Goal: Information Seeking & Learning: Learn about a topic

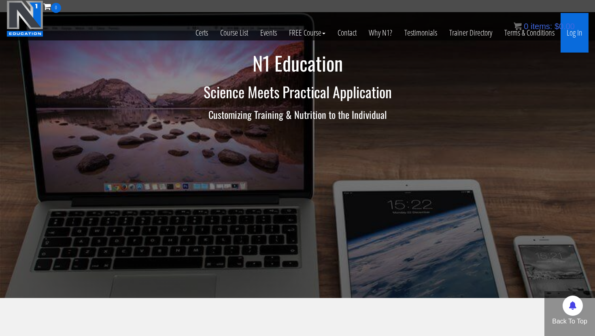
click at [576, 36] on link "Log In" at bounding box center [575, 33] width 28 height 40
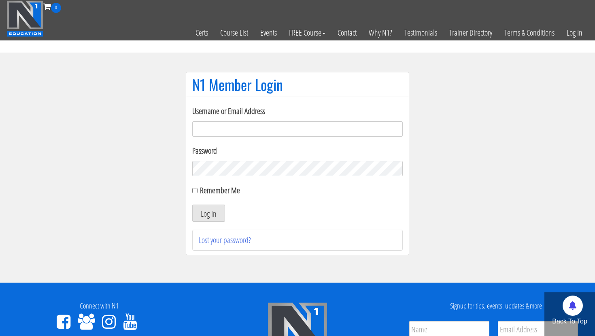
click at [336, 131] on input "Username or Email Address" at bounding box center [297, 128] width 210 height 15
type input "[EMAIL_ADDRESS][DOMAIN_NAME]"
click at [204, 213] on button "Log In" at bounding box center [208, 213] width 33 height 17
click at [110, 209] on section "N1 Member Login Username or Email Address georgiekean@gmail.com Password Rememb…" at bounding box center [297, 168] width 595 height 230
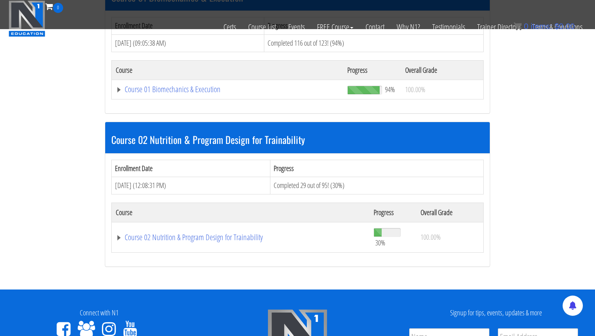
scroll to position [318, 0]
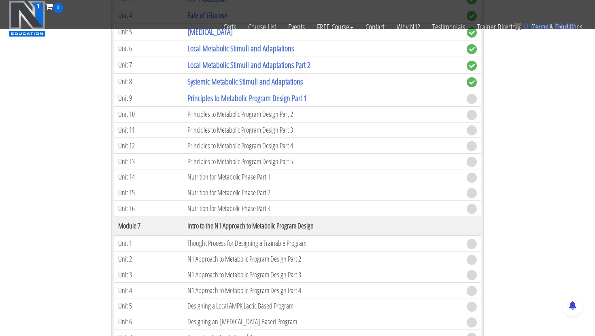
scroll to position [1026, 0]
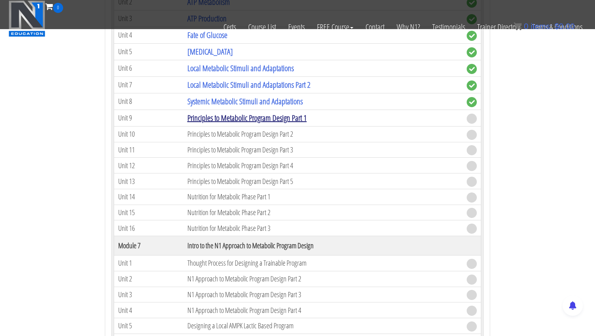
click at [223, 120] on link "Principles to Metabolic Program Design Part 1" at bounding box center [246, 118] width 119 height 11
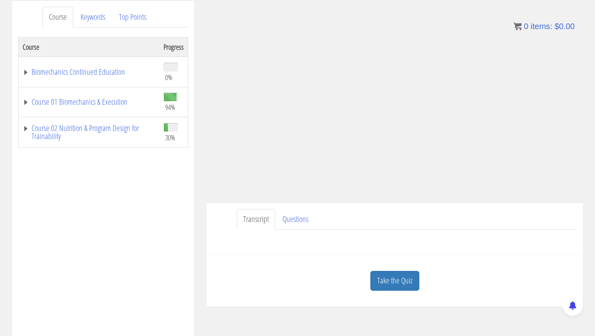
scroll to position [109, 0]
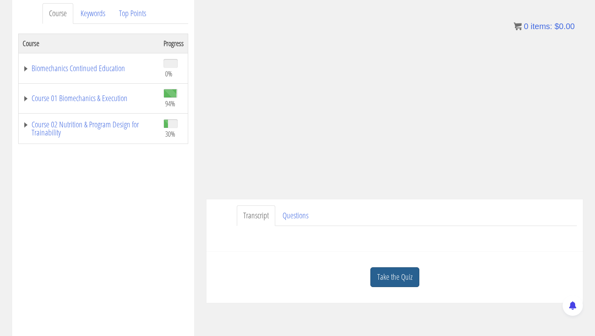
click at [400, 270] on link "Take the Quiz" at bounding box center [394, 278] width 49 height 20
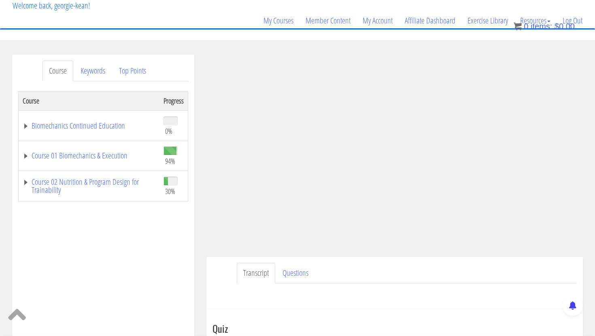
scroll to position [53, 0]
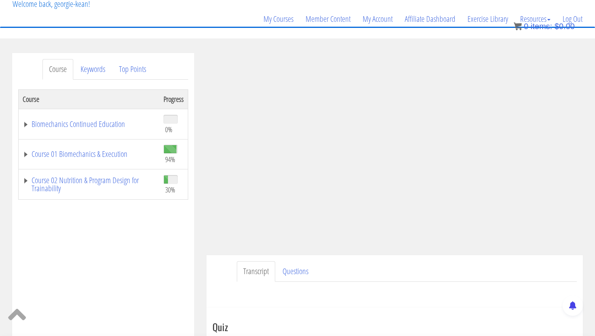
click at [141, 240] on div "Course Progress Biomechanics Continued Education 0% Module 1 Continued Educatio…" at bounding box center [103, 291] width 170 height 405
click at [181, 255] on div "Course Progress Biomechanics Continued Education 0% Module 1 Continued Educatio…" at bounding box center [103, 291] width 170 height 405
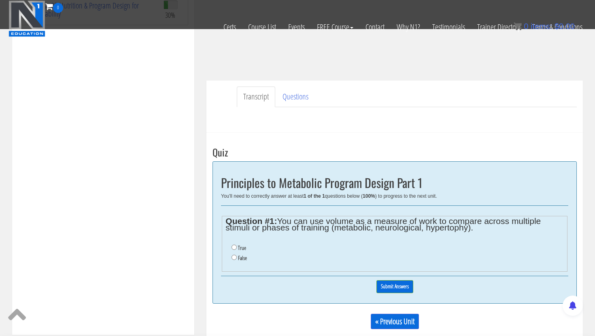
scroll to position [193, 0]
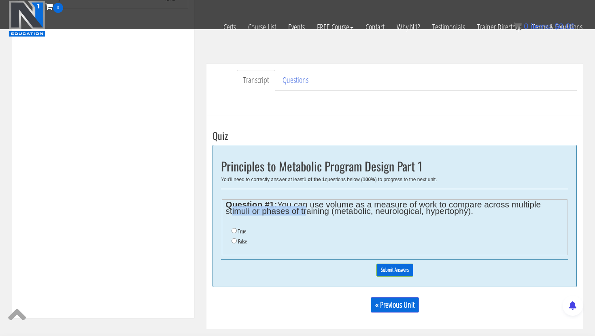
drag, startPoint x: 230, startPoint y: 212, endPoint x: 303, endPoint y: 212, distance: 72.4
click at [303, 212] on legend "Question #1: You can use volume as a measure of work to compare across multiple…" at bounding box center [394, 208] width 338 height 13
click at [346, 218] on fieldset "Question #1: You can use volume as a measure of work to compare across multiple…" at bounding box center [395, 228] width 346 height 56
click at [232, 238] on input "False" at bounding box center [233, 240] width 5 height 5
radio input "true"
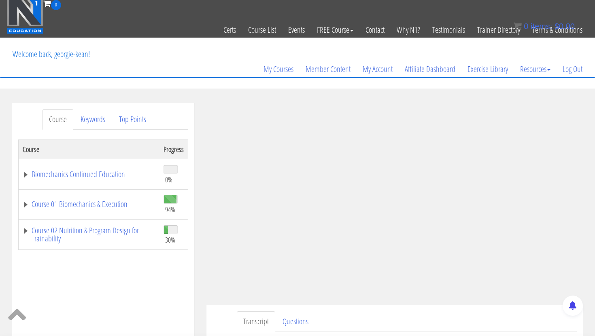
scroll to position [0, 0]
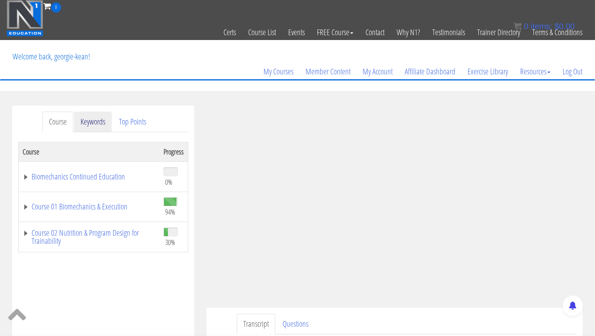
click at [88, 119] on link "Keywords" at bounding box center [93, 122] width 38 height 21
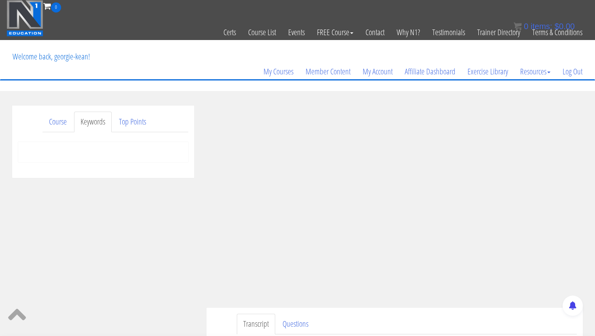
click at [81, 152] on div at bounding box center [103, 152] width 170 height 20
click at [80, 156] on div at bounding box center [103, 152] width 170 height 20
click at [88, 123] on link "Keywords" at bounding box center [93, 122] width 38 height 21
click at [137, 127] on link "Top Points" at bounding box center [133, 122] width 40 height 21
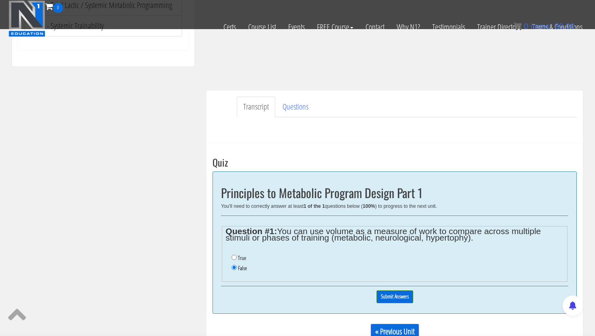
scroll to position [167, 0]
click at [403, 294] on input "Submit Answers" at bounding box center [394, 296] width 37 height 13
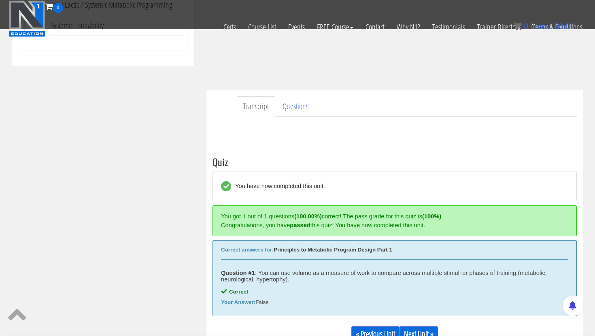
scroll to position [298, 0]
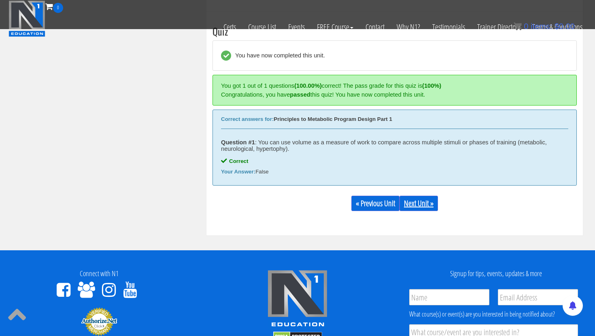
click at [424, 200] on link "Next Unit »" at bounding box center [418, 203] width 38 height 15
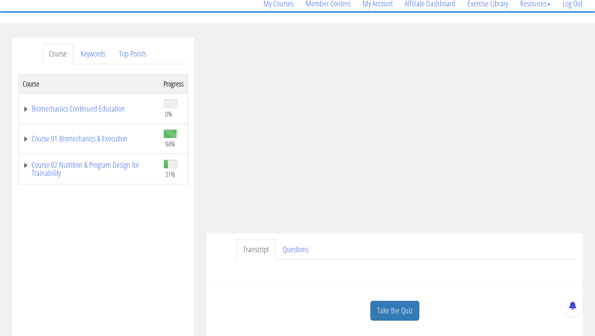
scroll to position [100, 0]
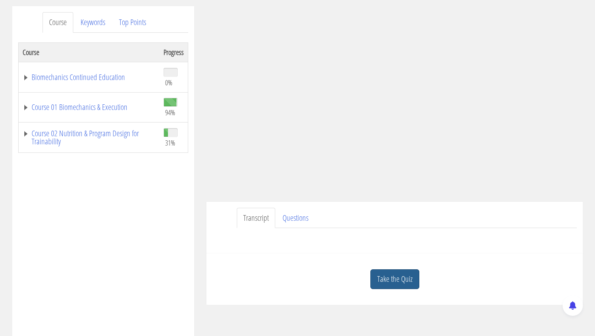
click at [391, 276] on link "Take the Quiz" at bounding box center [394, 280] width 49 height 20
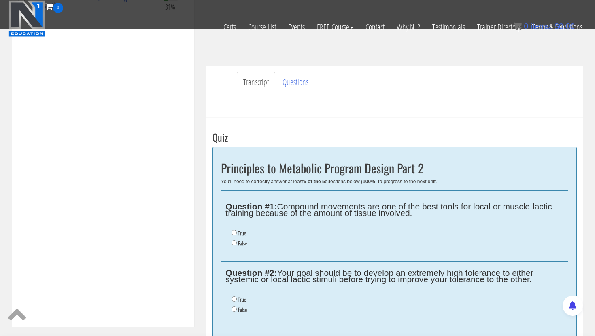
scroll to position [186, 0]
click at [235, 242] on input "False" at bounding box center [233, 242] width 5 height 5
radio input "true"
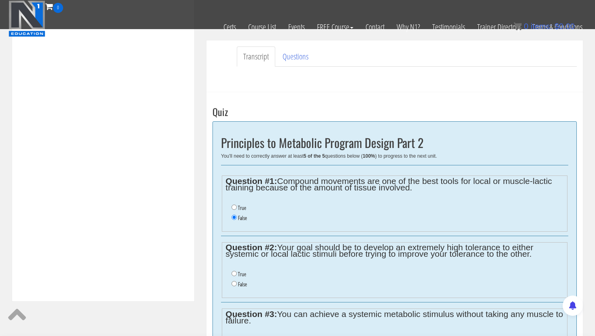
scroll to position [250, 0]
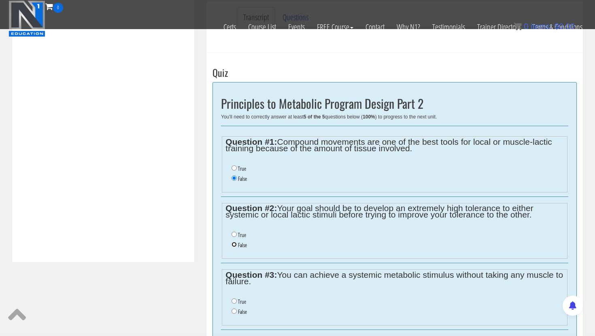
click at [233, 244] on input "False" at bounding box center [233, 244] width 5 height 5
radio input "true"
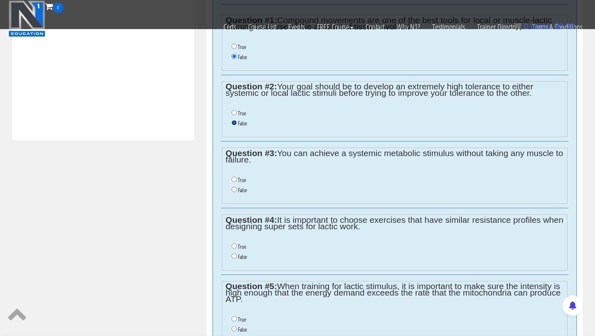
scroll to position [372, 0]
click at [234, 180] on input "True" at bounding box center [233, 178] width 5 height 5
radio input "true"
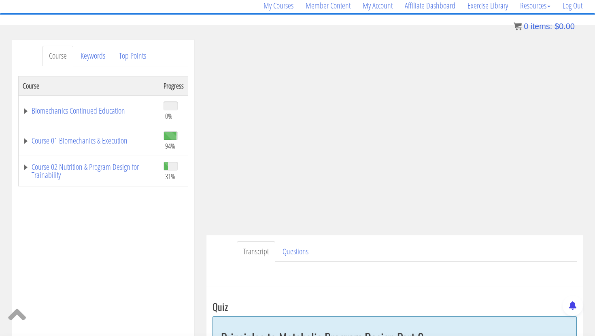
scroll to position [0, 0]
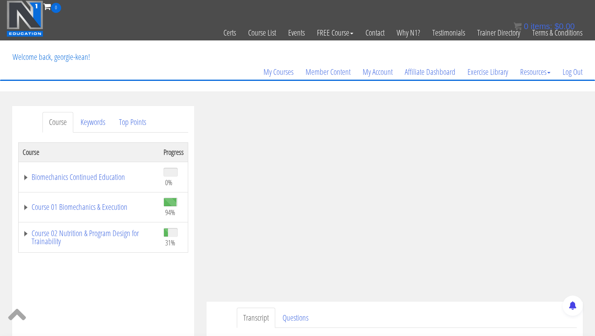
click at [231, 53] on div "My Courses Member Content My Account Affiliate Dashboard Exercise Library Resou…" at bounding box center [297, 60] width 582 height 39
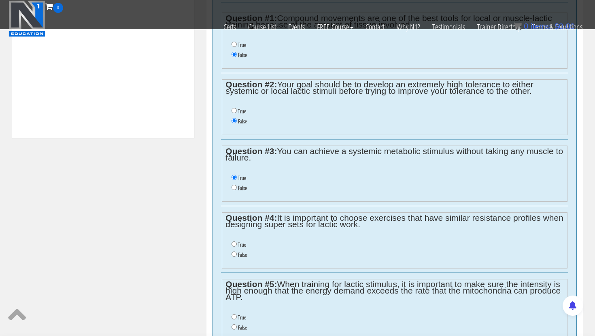
scroll to position [376, 0]
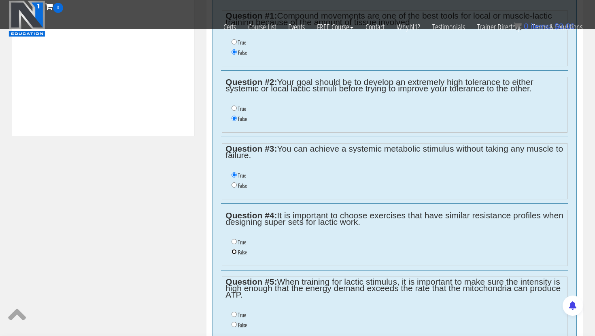
click at [233, 252] on input "False" at bounding box center [233, 251] width 5 height 5
radio input "true"
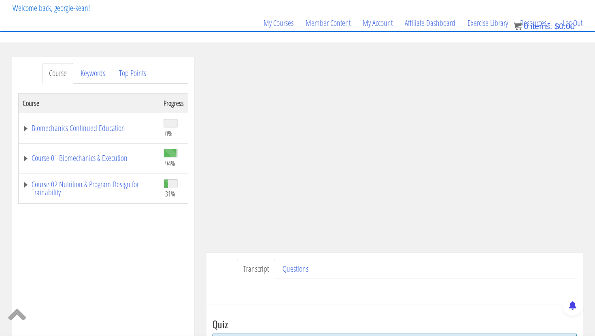
scroll to position [50, 0]
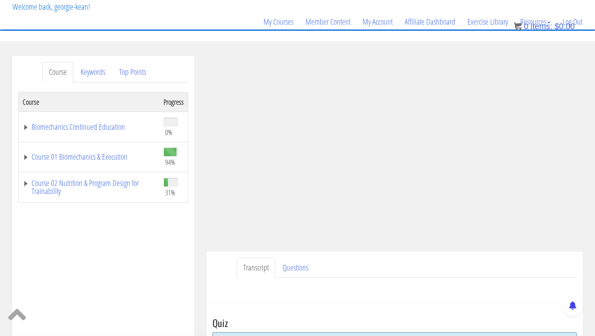
click at [102, 246] on div "Course Progress Biomechanics Continued Education 0% Module 1 Continued Educatio…" at bounding box center [103, 294] width 170 height 405
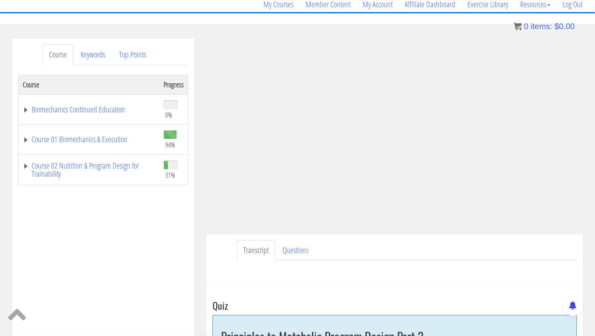
scroll to position [26, 0]
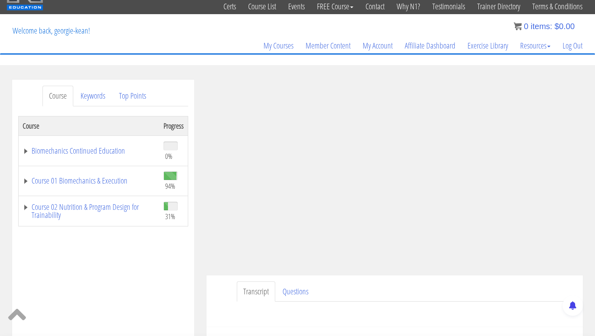
click at [370, 290] on ul "Transcript Questions" at bounding box center [407, 292] width 340 height 21
click at [497, 287] on ul "Transcript Questions" at bounding box center [407, 292] width 340 height 21
click at [119, 285] on div "Course Progress Biomechanics Continued Education 0% Module 1 Continued Educatio…" at bounding box center [103, 318] width 170 height 405
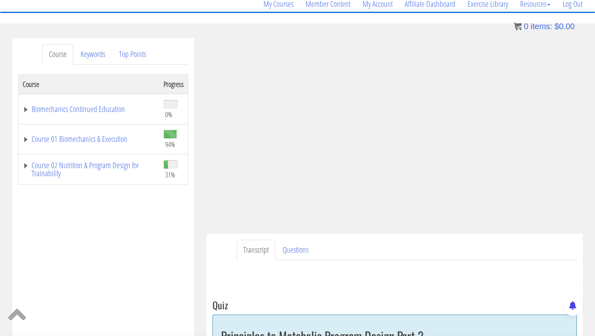
scroll to position [69, 0]
click at [166, 216] on div "Course Progress Biomechanics Continued Education 0% Module 1 Continued Educatio…" at bounding box center [103, 276] width 170 height 405
click at [482, 256] on ul "Transcript Questions" at bounding box center [407, 249] width 340 height 21
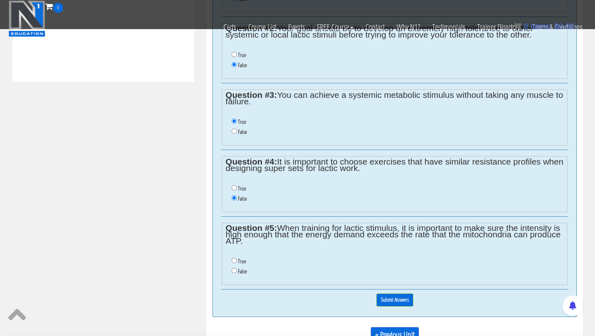
scroll to position [430, 0]
click at [236, 261] on input "True" at bounding box center [233, 260] width 5 height 5
radio input "true"
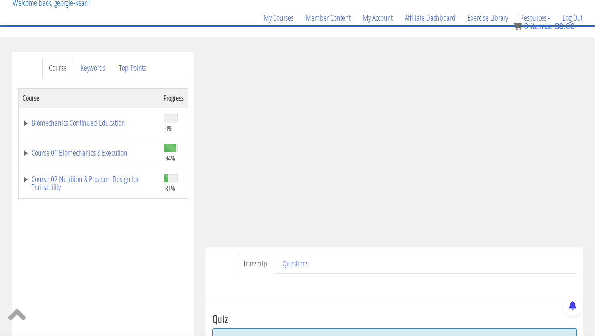
scroll to position [57, 0]
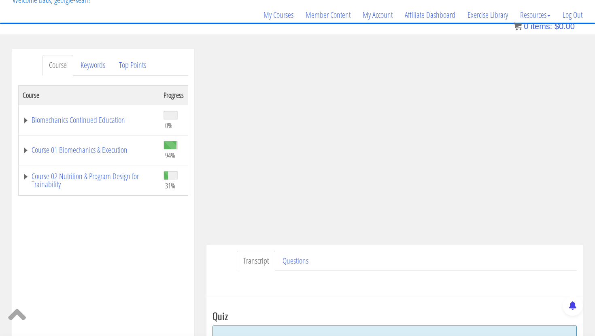
click at [159, 217] on div "Course Progress Biomechanics Continued Education 0% Module 1 Continued Educatio…" at bounding box center [103, 287] width 170 height 405
click at [103, 237] on div "Course Progress Biomechanics Continued Education 0% Module 1 Continued Educatio…" at bounding box center [103, 287] width 170 height 405
click at [169, 227] on div "Course Progress Biomechanics Continued Education 0% Module 1 Continued Educatio…" at bounding box center [103, 287] width 170 height 405
click at [168, 229] on div "Course Progress Biomechanics Continued Education 0% Module 1 Continued Educatio…" at bounding box center [103, 287] width 170 height 405
click at [159, 224] on div "Course Progress Biomechanics Continued Education 0% Module 1 Continued Educatio…" at bounding box center [103, 287] width 170 height 405
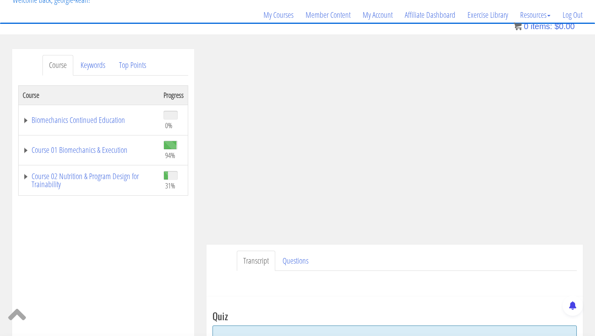
click at [178, 228] on div "Course Progress Biomechanics Continued Education 0% Module 1 Continued Educatio…" at bounding box center [103, 287] width 170 height 405
click at [155, 236] on div "Course Progress Biomechanics Continued Education 0% Module 1 Continued Educatio…" at bounding box center [103, 287] width 170 height 405
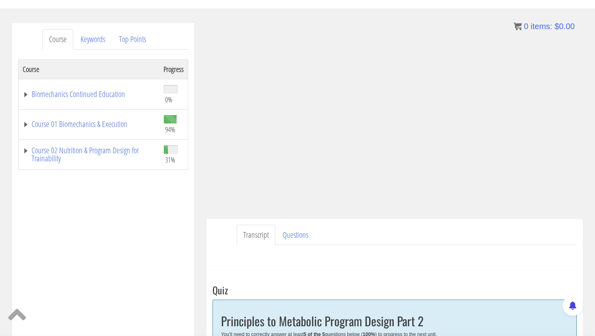
scroll to position [84, 0]
click at [225, 246] on div "Have a question on this unit? Please submit it here: Name * First Last Email * *" at bounding box center [394, 253] width 364 height 19
click at [217, 232] on div "Transcript Questions Have a question on this unit? Please submit it here: Name …" at bounding box center [394, 244] width 376 height 52
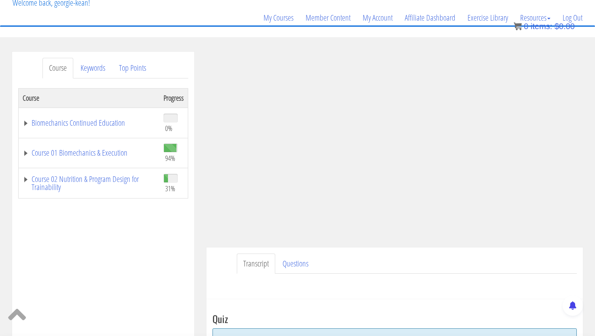
scroll to position [53, 0]
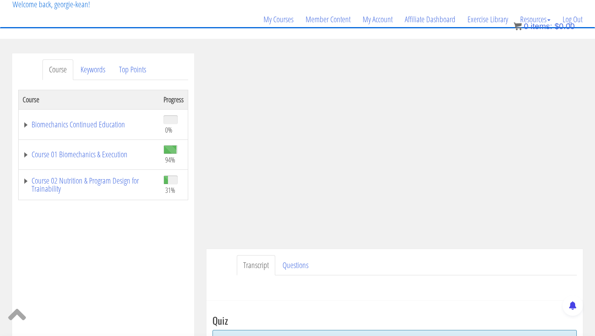
click at [182, 221] on div "Course Progress Biomechanics Continued Education 0% Module 1 Continued Educatio…" at bounding box center [103, 292] width 170 height 405
click at [154, 225] on div "Course Progress Biomechanics Continued Education 0% Module 1 Continued Educatio…" at bounding box center [103, 292] width 170 height 405
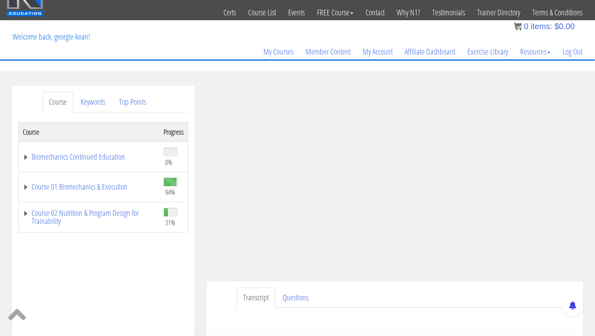
scroll to position [21, 0]
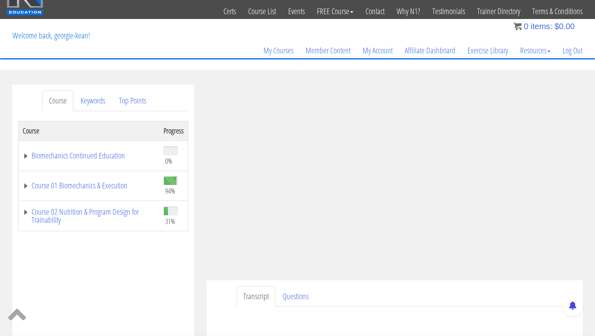
click at [169, 259] on div "Course Progress Biomechanics Continued Education 0% Module 1 Continued Educatio…" at bounding box center [103, 323] width 170 height 405
click at [145, 270] on div "Course Progress Biomechanics Continued Education 0% Module 1 Continued Educatio…" at bounding box center [103, 323] width 170 height 405
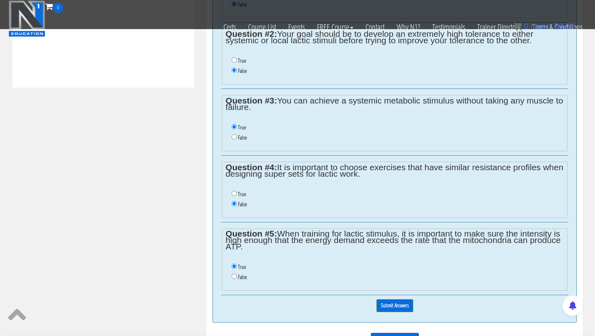
scroll to position [423, 0]
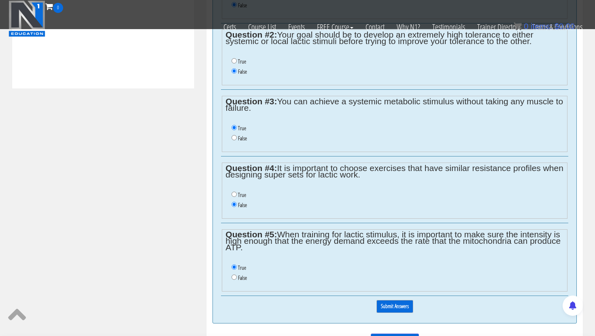
click at [385, 307] on input "Submit Answers" at bounding box center [394, 306] width 37 height 13
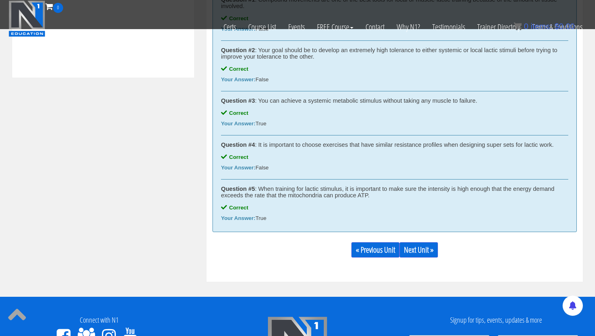
scroll to position [435, 0]
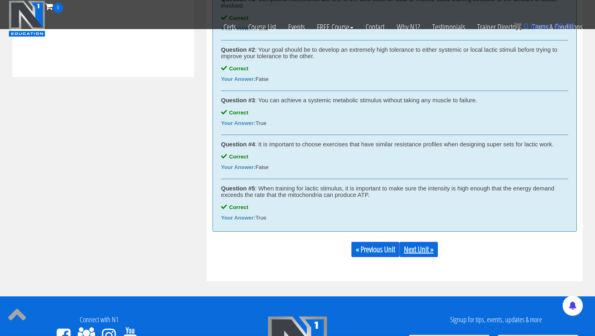
click at [421, 253] on link "Next Unit »" at bounding box center [418, 249] width 38 height 15
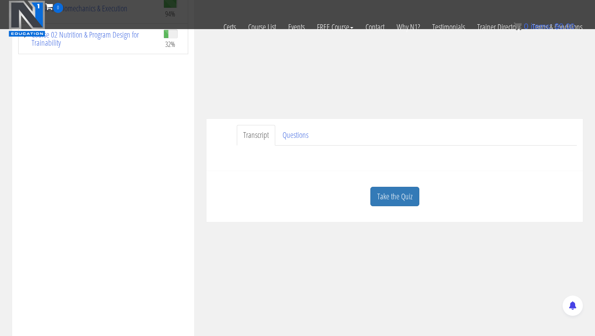
scroll to position [209, 0]
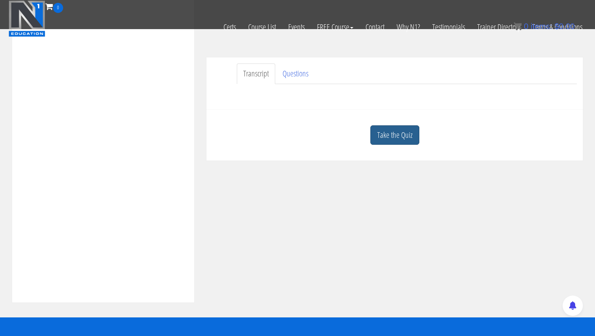
click at [394, 134] on link "Take the Quiz" at bounding box center [394, 135] width 49 height 20
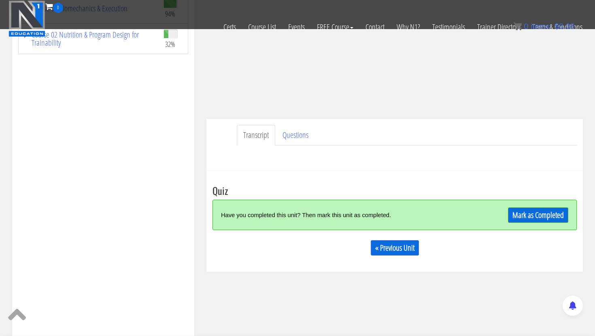
scroll to position [202, 0]
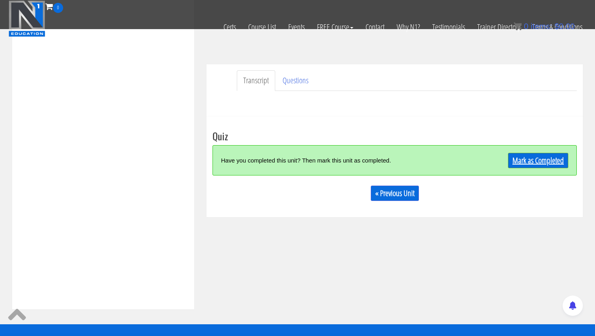
click at [528, 162] on link "Mark as Completed" at bounding box center [538, 160] width 60 height 15
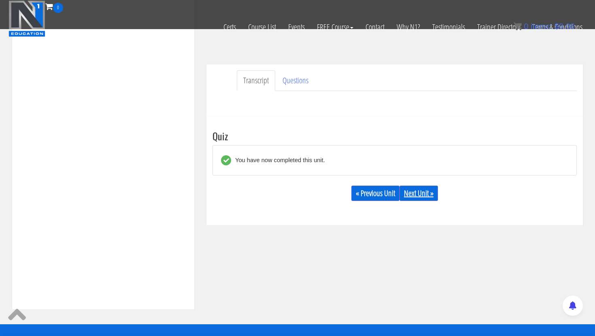
click at [427, 190] on link "Next Unit »" at bounding box center [418, 193] width 38 height 15
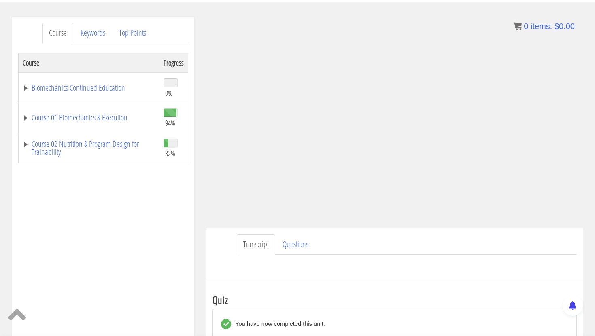
scroll to position [89, 0]
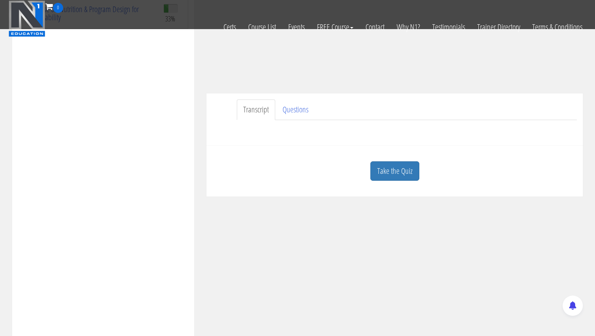
scroll to position [172, 0]
click at [387, 178] on link "Take the Quiz" at bounding box center [394, 172] width 49 height 20
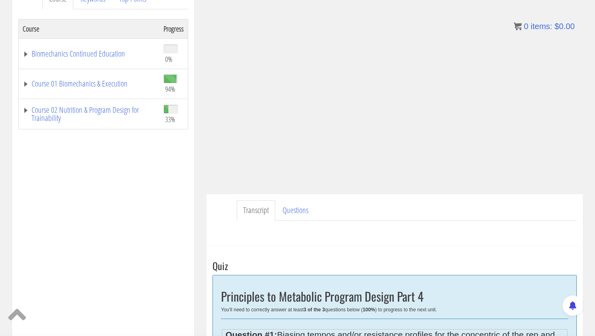
scroll to position [128, 0]
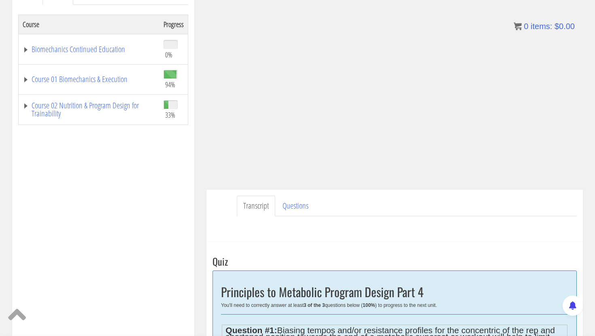
click at [109, 198] on div "Course Progress Biomechanics Continued Education 0% Module 1 Continued Educatio…" at bounding box center [103, 217] width 170 height 405
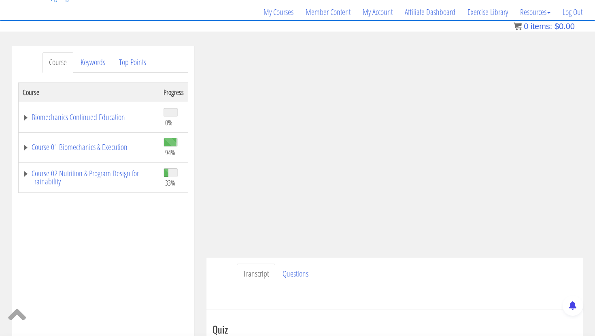
scroll to position [59, 0]
click at [133, 264] on div "Course Progress Biomechanics Continued Education 0% Module 1 Continued Educatio…" at bounding box center [103, 286] width 170 height 405
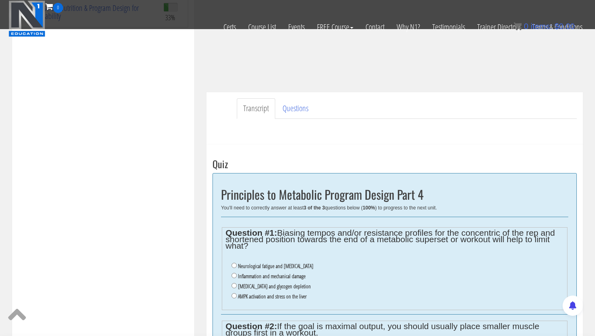
scroll to position [188, 0]
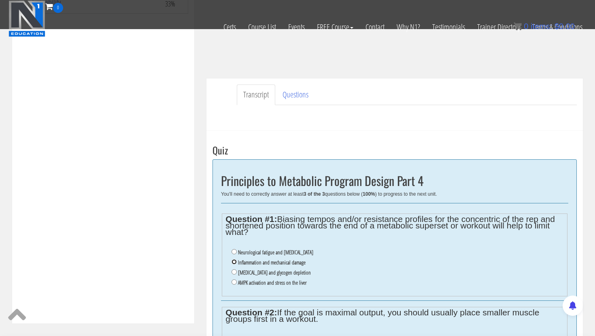
click at [234, 262] on input "Inflammation and mechanical damage" at bounding box center [233, 261] width 5 height 5
radio input "true"
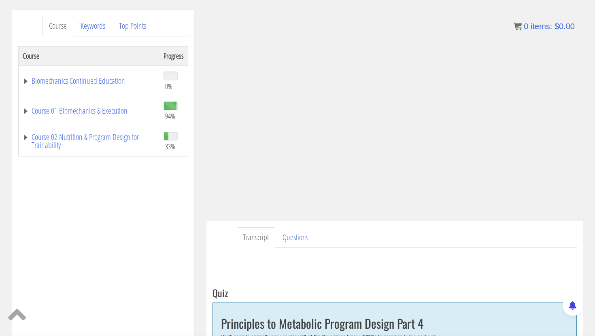
scroll to position [99, 0]
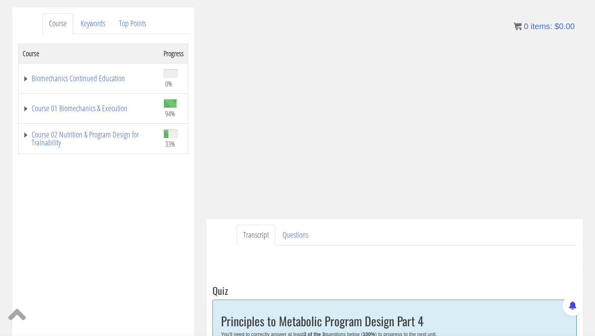
click at [151, 208] on div "Course Progress Biomechanics Continued Education 0% Module 1 Continued Educatio…" at bounding box center [103, 246] width 170 height 405
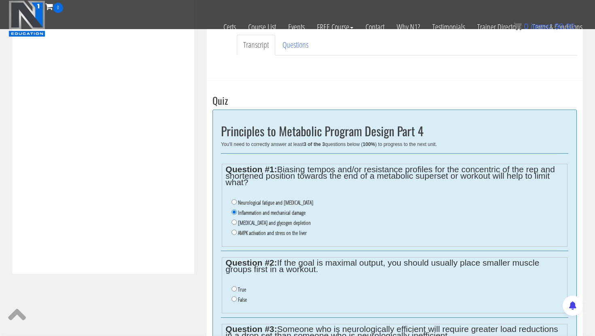
scroll to position [280, 0]
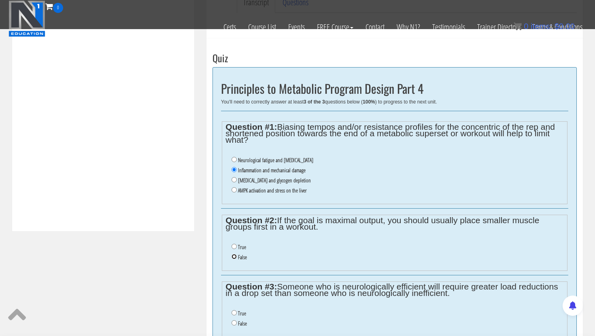
click at [235, 257] on input "False" at bounding box center [233, 256] width 5 height 5
radio input "true"
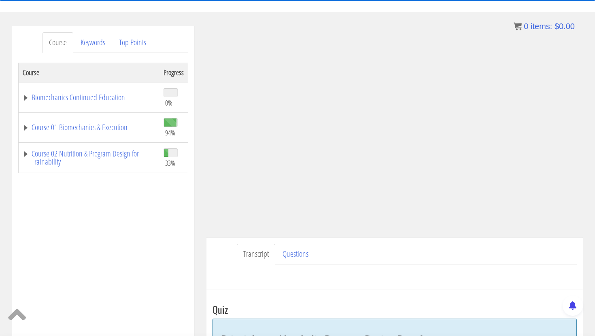
scroll to position [83, 0]
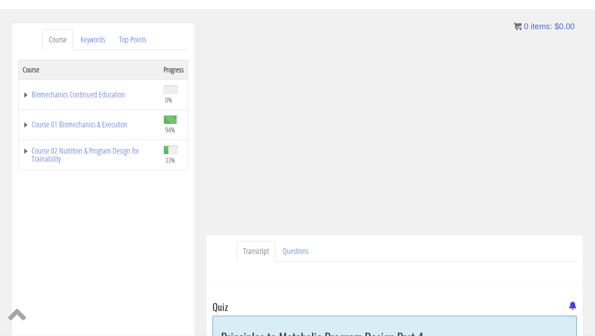
click at [67, 208] on div "Course Progress Biomechanics Continued Education 0% Module 1 Continued Educatio…" at bounding box center [103, 262] width 170 height 405
click at [156, 232] on div "Course Progress Biomechanics Continued Education 0% Module 1 Continued Educatio…" at bounding box center [103, 262] width 170 height 405
click at [178, 231] on div "Course Progress Biomechanics Continued Education 0% Module 1 Continued Educatio…" at bounding box center [103, 262] width 170 height 405
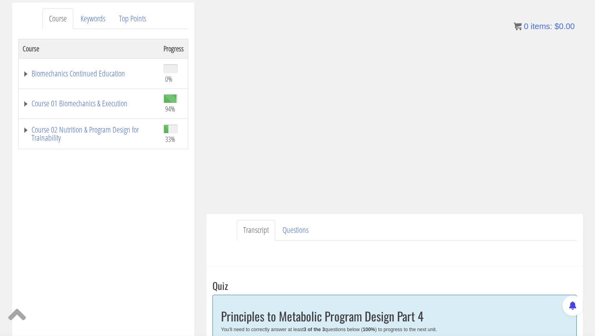
scroll to position [98, 0]
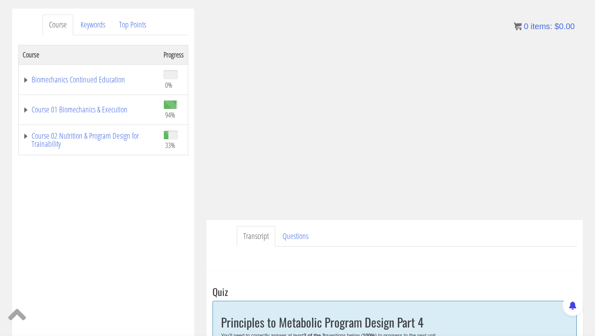
click at [128, 211] on div "Course Progress Biomechanics Continued Education 0% Module 1 Continued Educatio…" at bounding box center [103, 247] width 170 height 405
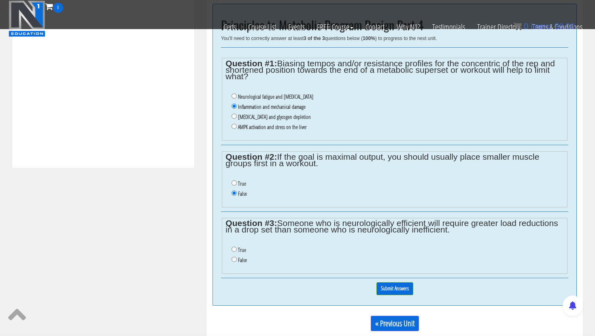
scroll to position [390, 0]
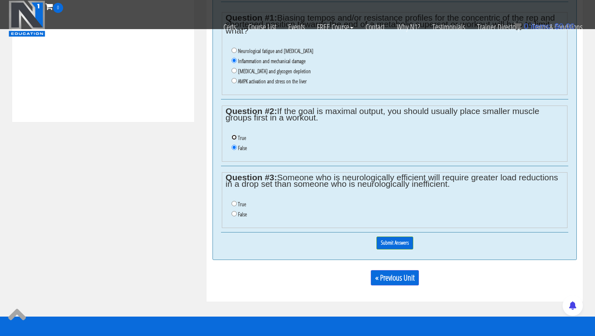
click at [233, 139] on input "True" at bounding box center [233, 137] width 5 height 5
radio input "true"
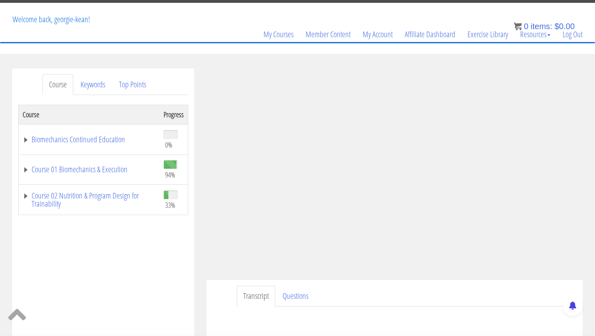
scroll to position [36, 0]
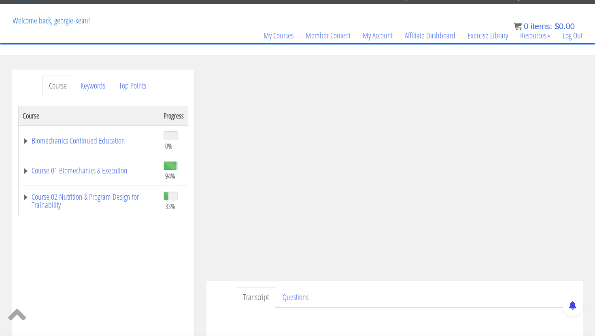
radio input "true"
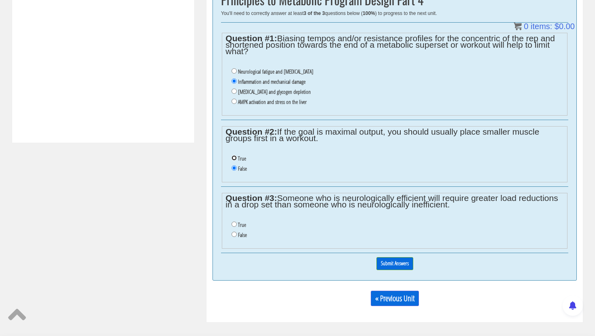
click at [231, 155] on input "True" at bounding box center [233, 157] width 5 height 5
radio input "true"
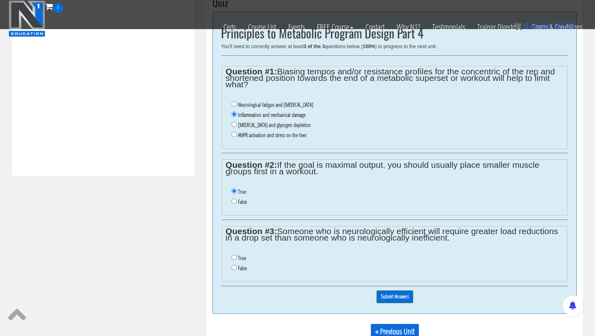
scroll to position [421, 0]
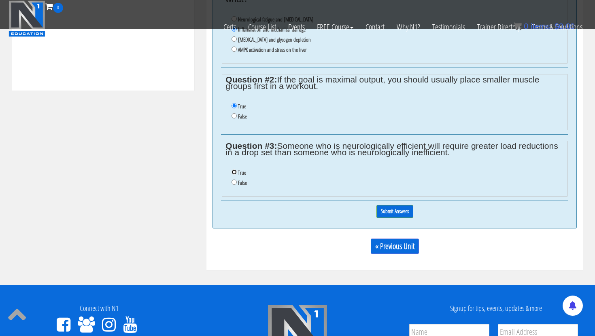
click at [234, 171] on input "True" at bounding box center [233, 172] width 5 height 5
radio input "true"
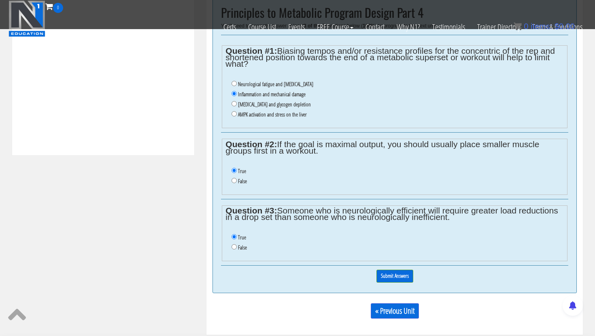
scroll to position [359, 0]
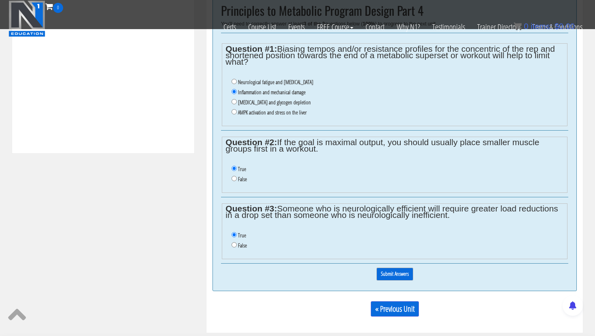
click at [387, 270] on input "Submit Answers" at bounding box center [394, 274] width 37 height 13
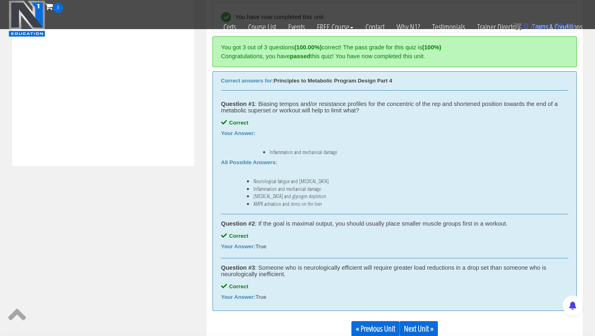
scroll to position [451, 0]
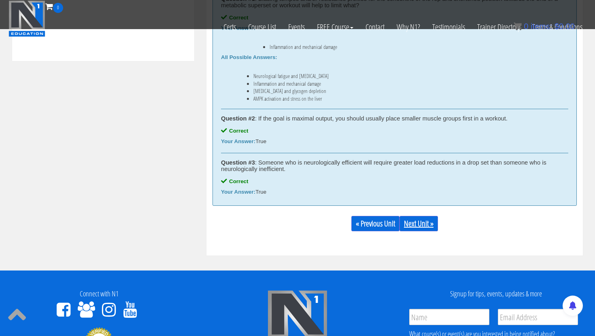
click at [427, 224] on link "Next Unit »" at bounding box center [418, 223] width 38 height 15
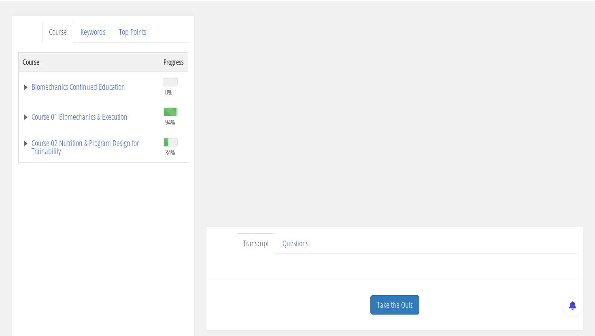
scroll to position [93, 0]
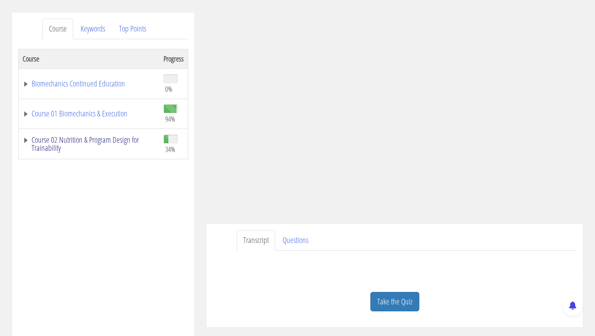
click at [109, 136] on link "Course 02 Nutrition & Program Design for Trainability" at bounding box center [89, 144] width 133 height 16
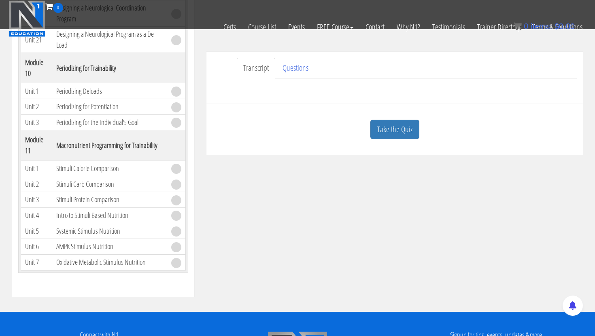
scroll to position [395, 0]
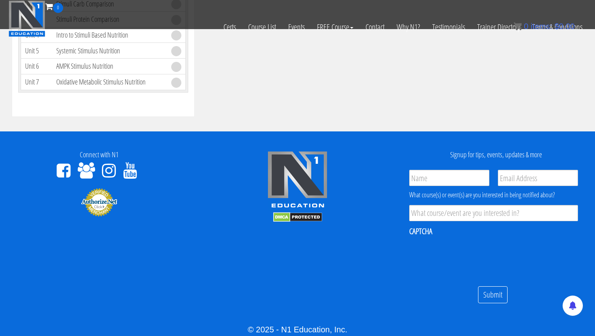
click at [127, 81] on td "Oxidative Metabolic Stimulus Nutrition" at bounding box center [109, 82] width 115 height 16
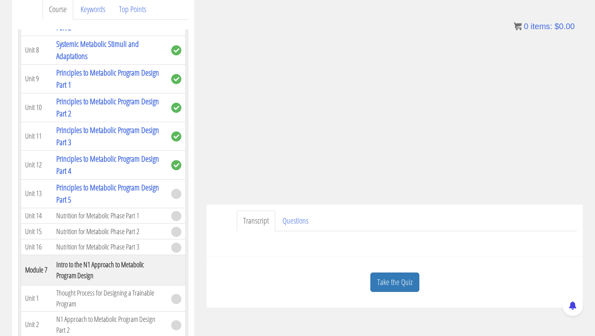
scroll to position [116, 0]
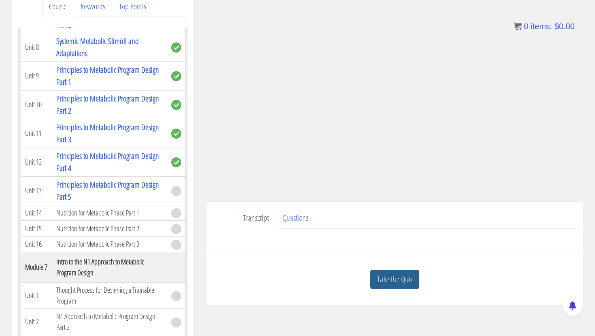
click at [389, 281] on link "Take the Quiz" at bounding box center [394, 280] width 49 height 20
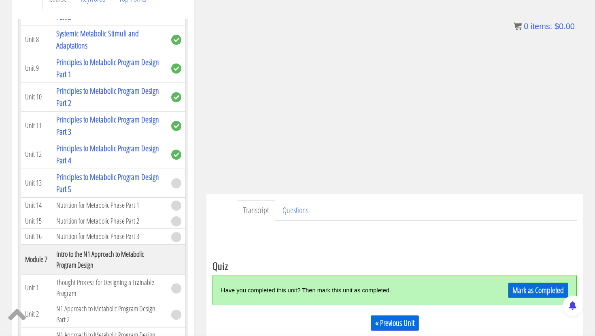
scroll to position [125, 0]
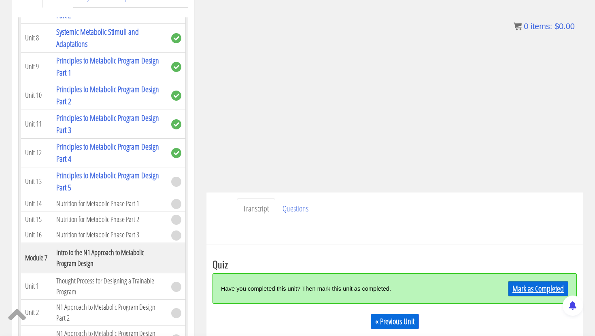
click at [539, 295] on link "Mark as Completed" at bounding box center [538, 288] width 60 height 15
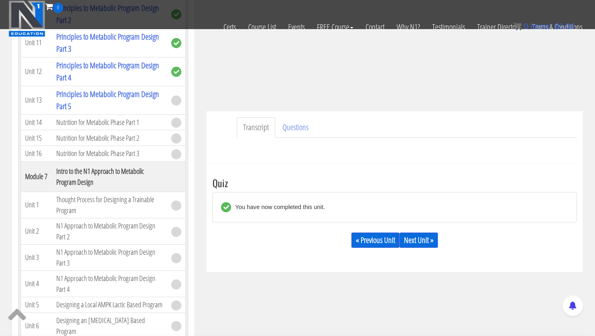
scroll to position [158, 0]
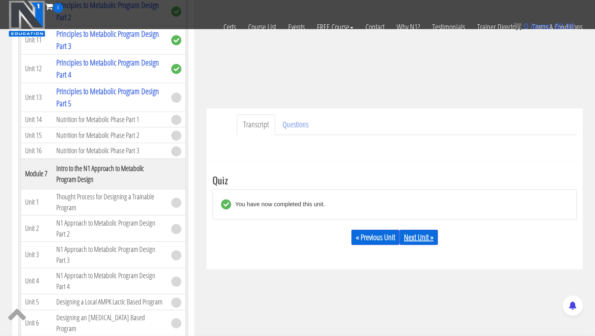
click at [415, 236] on link "Next Unit »" at bounding box center [418, 237] width 38 height 15
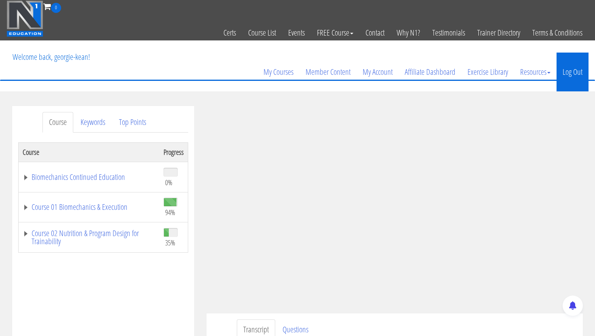
click at [578, 68] on link "Log Out" at bounding box center [572, 72] width 32 height 39
